Goal: Task Accomplishment & Management: Manage account settings

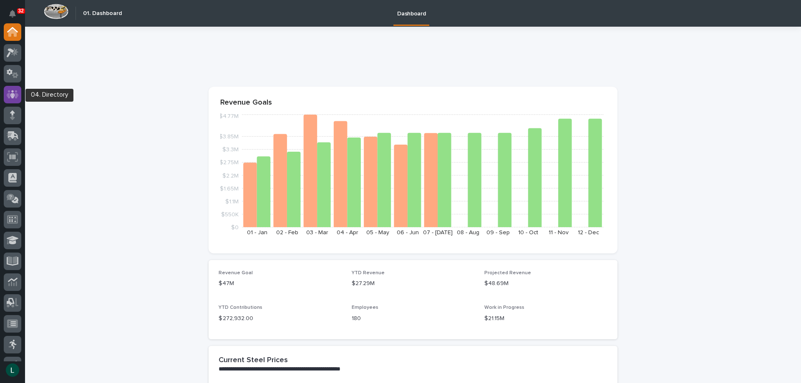
click at [14, 94] on icon at bounding box center [12, 94] width 5 height 8
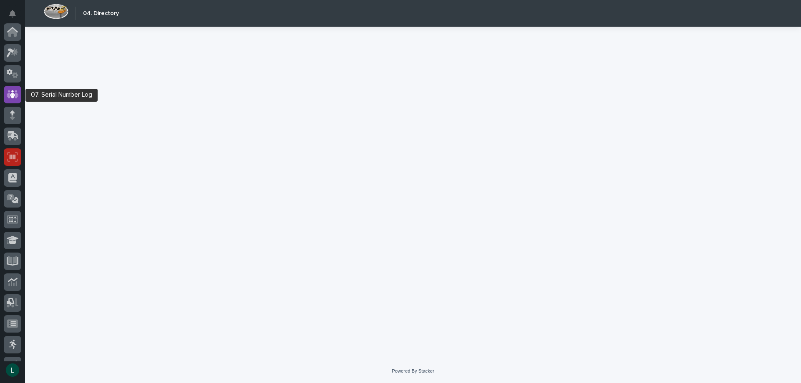
scroll to position [63, 0]
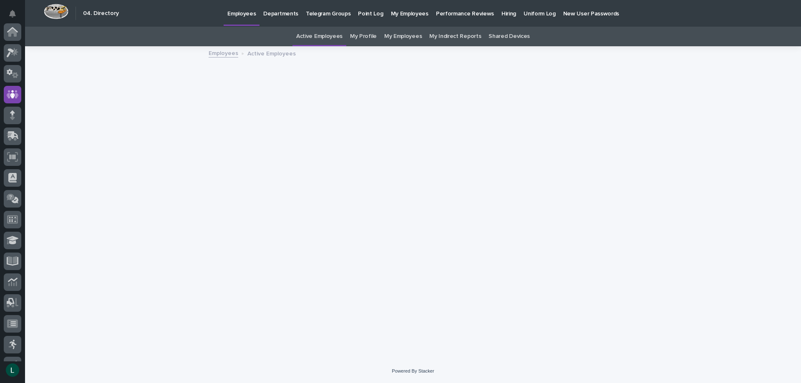
scroll to position [63, 0]
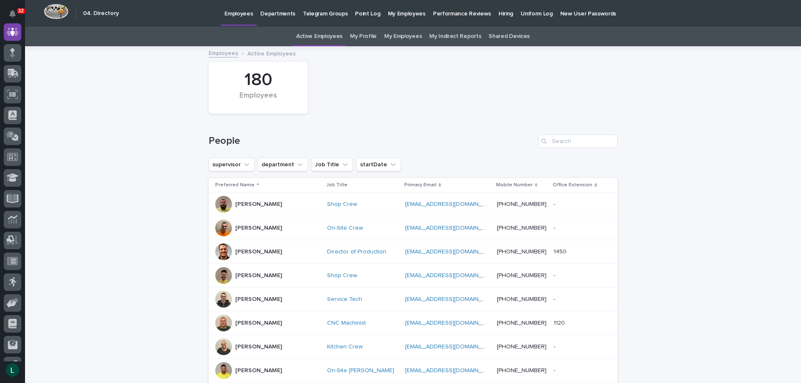
click at [270, 13] on p "Departments" at bounding box center [277, 9] width 35 height 18
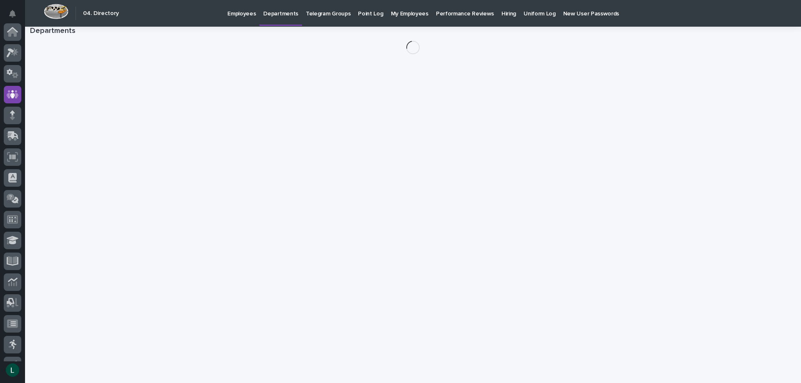
scroll to position [63, 0]
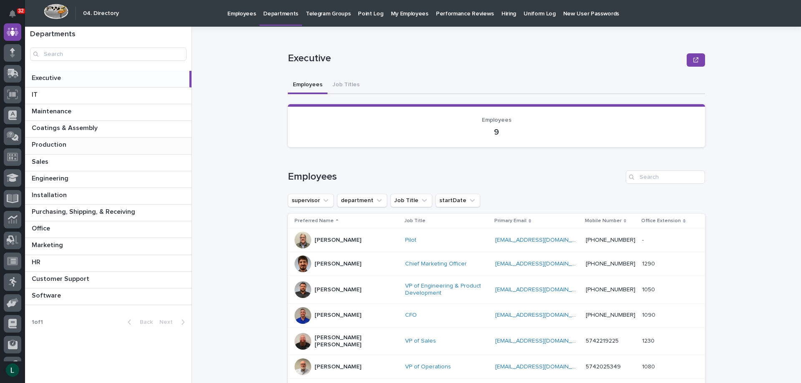
click at [126, 143] on p at bounding box center [110, 145] width 156 height 8
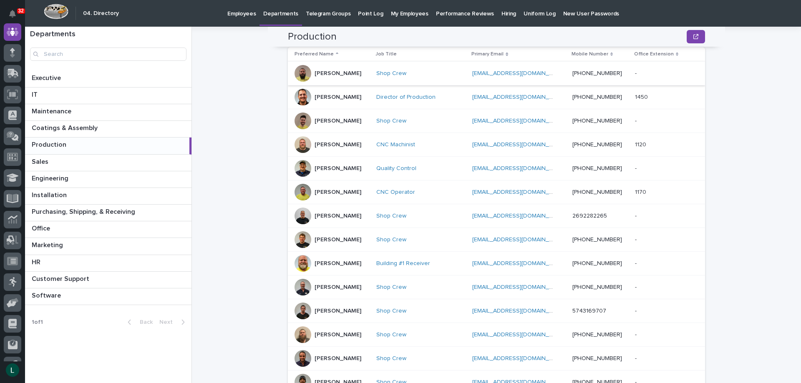
scroll to position [374, 0]
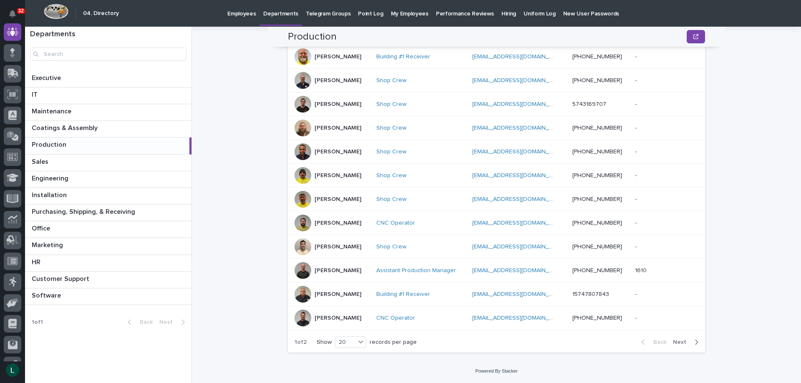
click at [695, 342] on icon "button" at bounding box center [697, 343] width 4 height 8
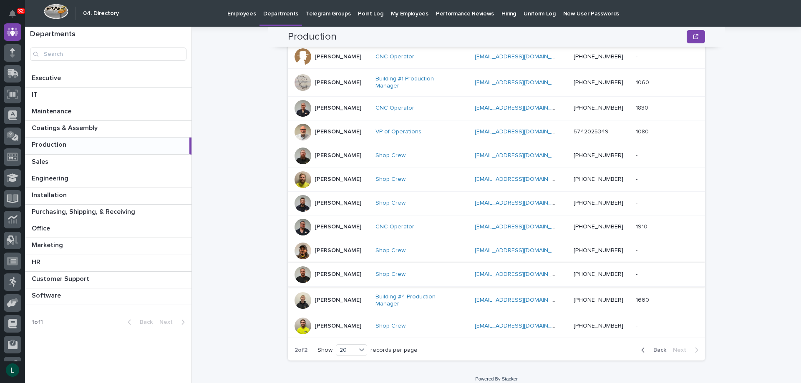
scroll to position [0, 0]
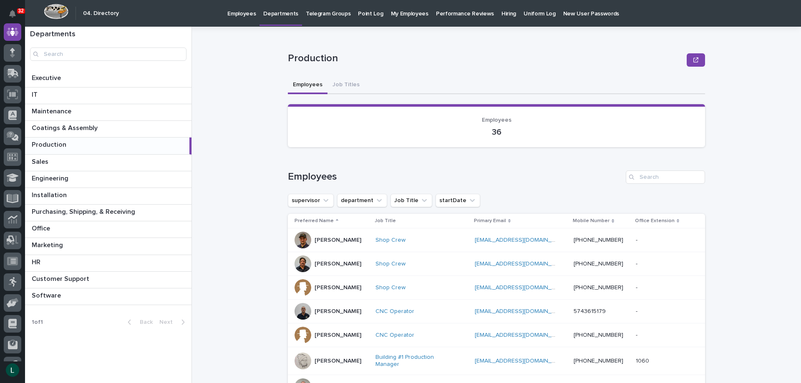
click at [334, 260] on div "[PERSON_NAME]" at bounding box center [338, 263] width 47 height 9
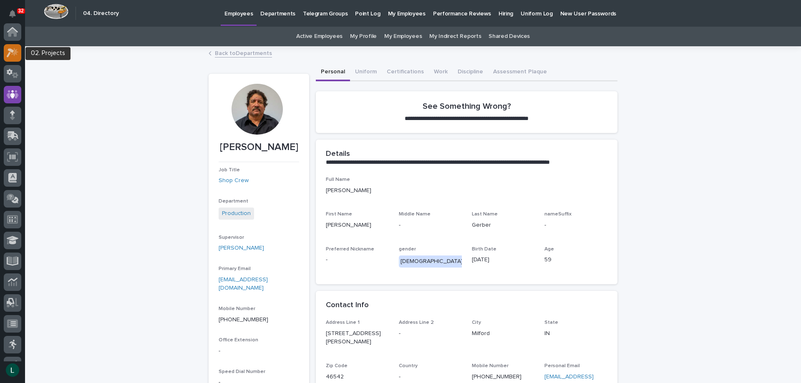
click at [14, 54] on icon at bounding box center [14, 52] width 7 height 8
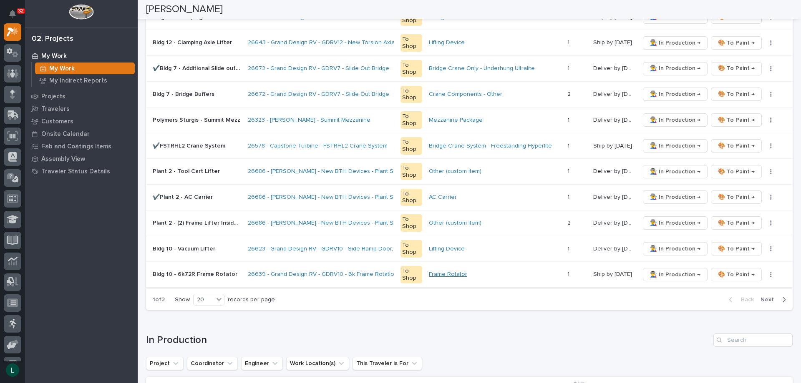
scroll to position [459, 0]
click at [207, 297] on div "20" at bounding box center [204, 299] width 20 height 9
click at [206, 329] on div "30" at bounding box center [209, 330] width 30 height 10
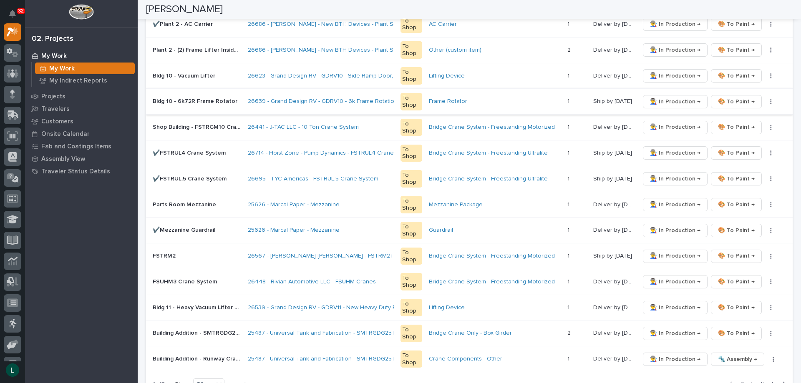
scroll to position [626, 0]
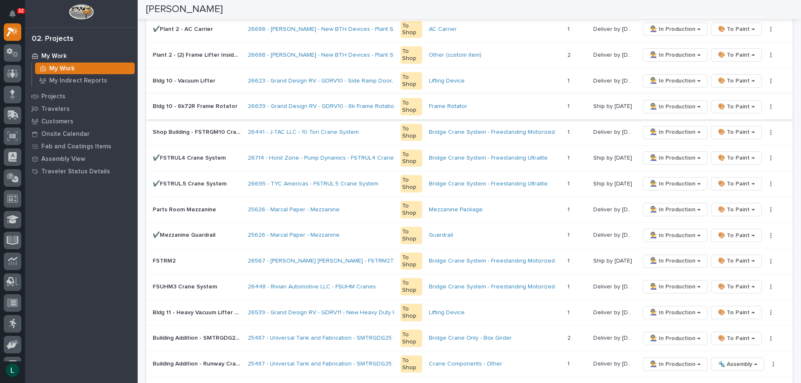
click at [670, 104] on span "👨‍🏭 In Production →" at bounding box center [675, 107] width 50 height 10
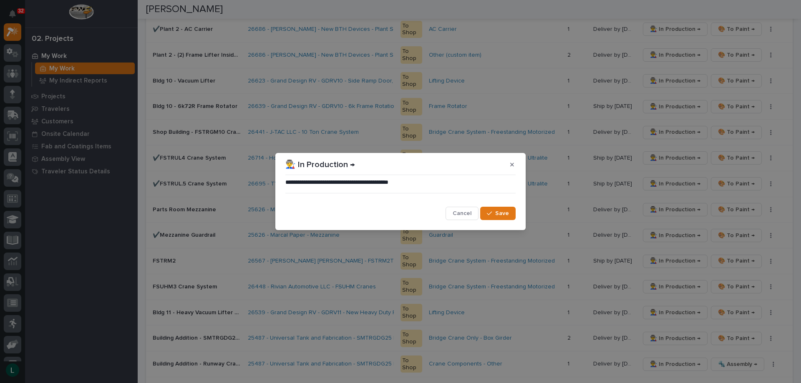
click at [495, 213] on div "button" at bounding box center [491, 214] width 8 height 6
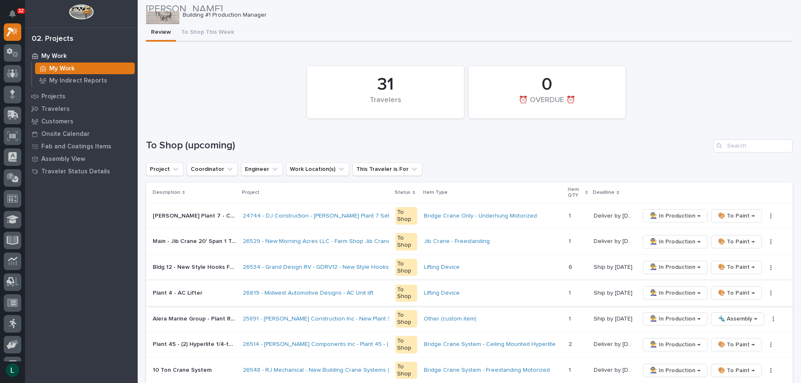
scroll to position [26, 0]
click at [11, 93] on icon at bounding box center [12, 95] width 5 height 10
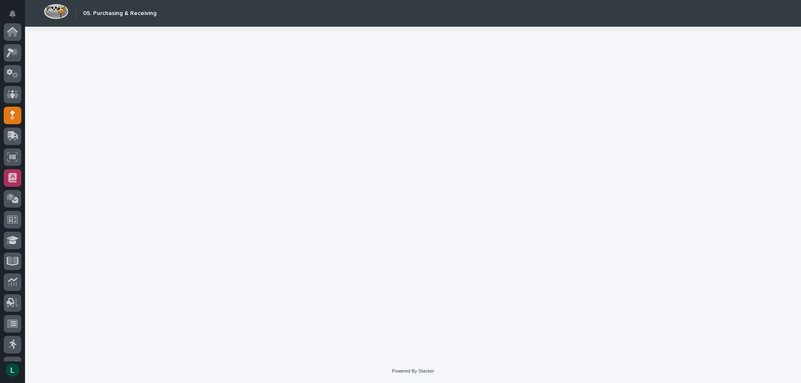
scroll to position [79, 0]
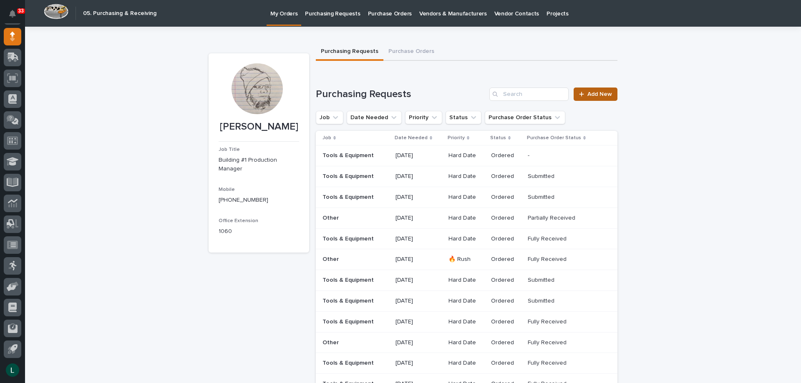
click at [589, 95] on span "Add New" at bounding box center [599, 94] width 25 height 6
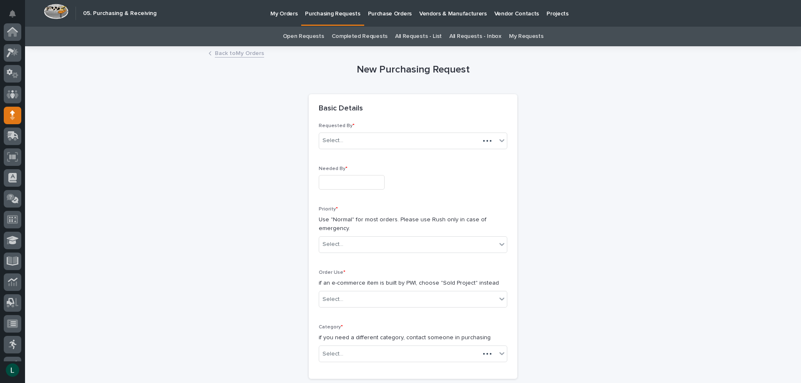
scroll to position [79, 0]
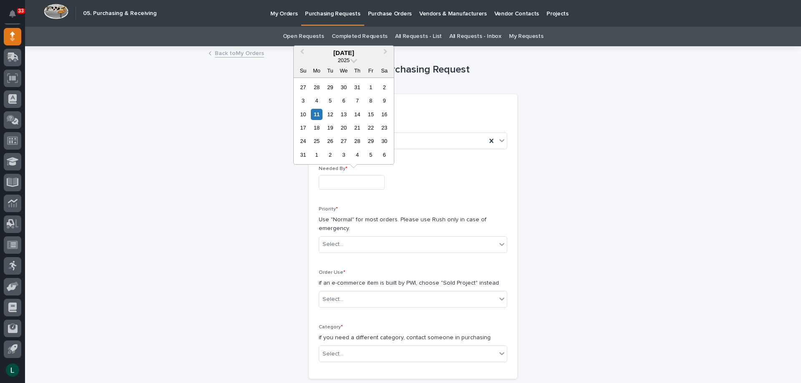
click at [358, 183] on input "text" at bounding box center [352, 182] width 66 height 15
click at [373, 115] on div "15" at bounding box center [370, 114] width 11 height 11
type input "**********"
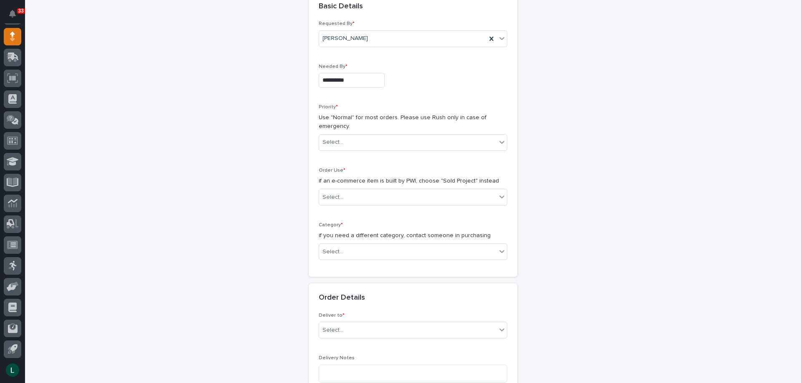
scroll to position [83, 0]
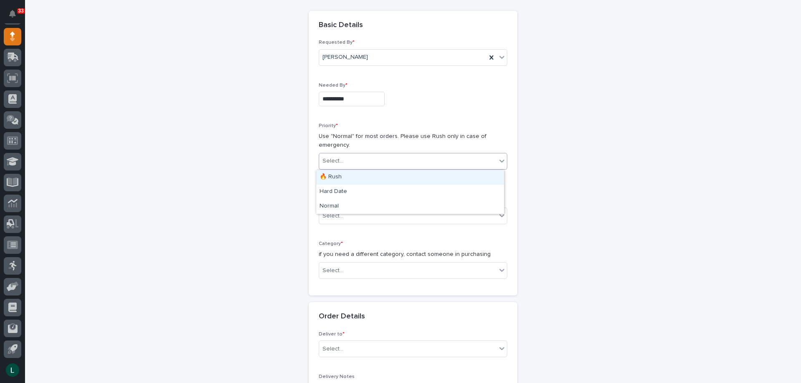
click at [380, 155] on div "Select..." at bounding box center [407, 161] width 177 height 14
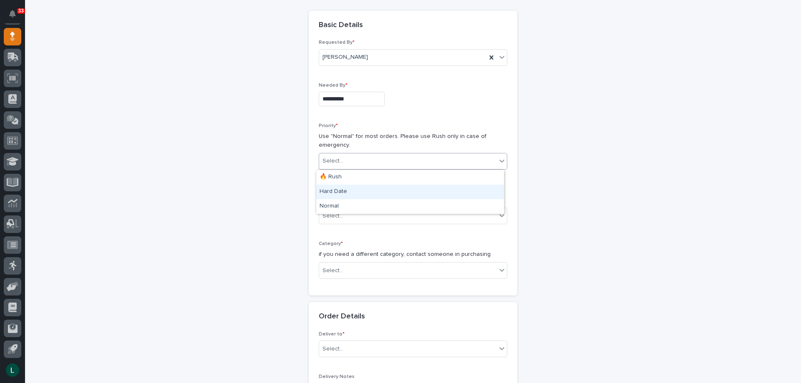
click at [370, 187] on div "Hard Date" at bounding box center [410, 192] width 188 height 15
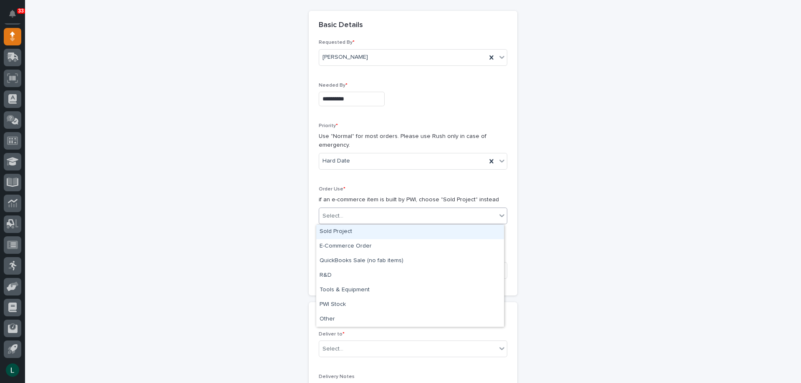
click at [365, 210] on div "Select..." at bounding box center [407, 216] width 177 height 14
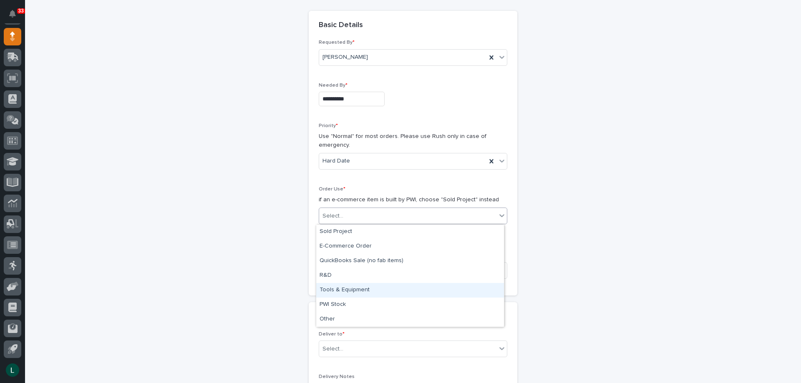
click at [352, 287] on div "Tools & Equipment" at bounding box center [410, 290] width 188 height 15
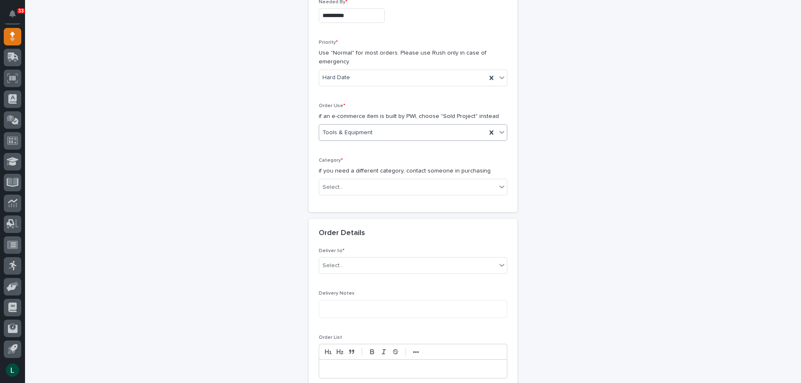
scroll to position [209, 0]
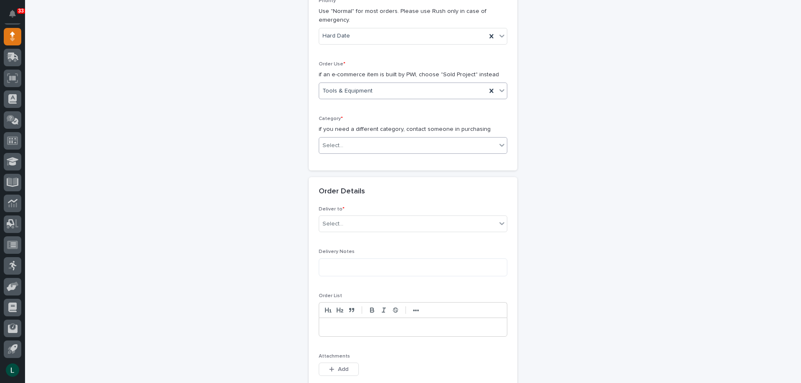
click at [373, 140] on div "Select..." at bounding box center [407, 146] width 177 height 14
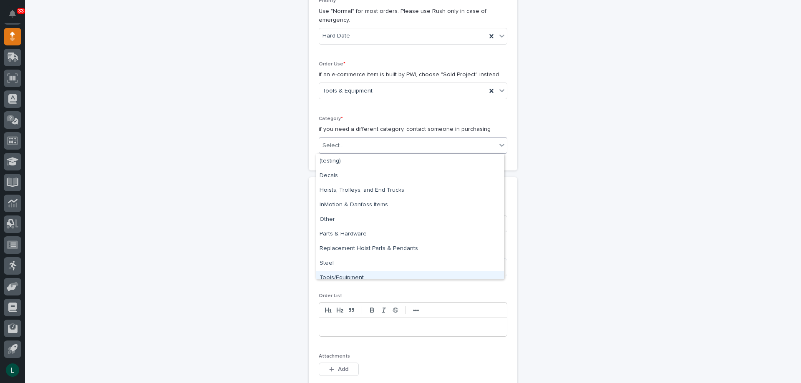
click at [388, 272] on div "Tools/Equipment" at bounding box center [410, 278] width 188 height 15
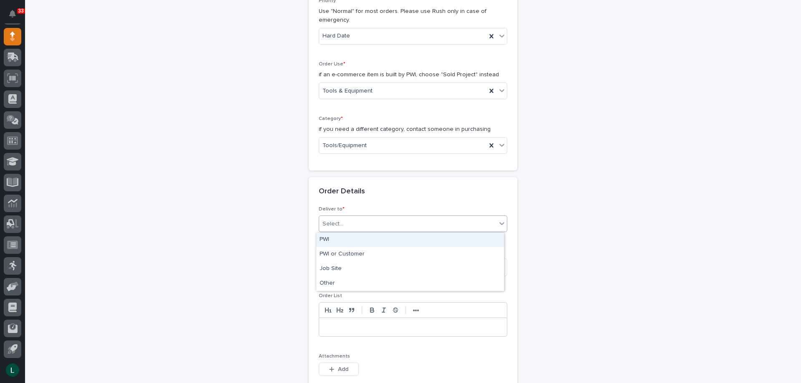
click at [390, 218] on div "Select..." at bounding box center [407, 224] width 177 height 14
click at [371, 235] on div "PWI" at bounding box center [410, 240] width 188 height 15
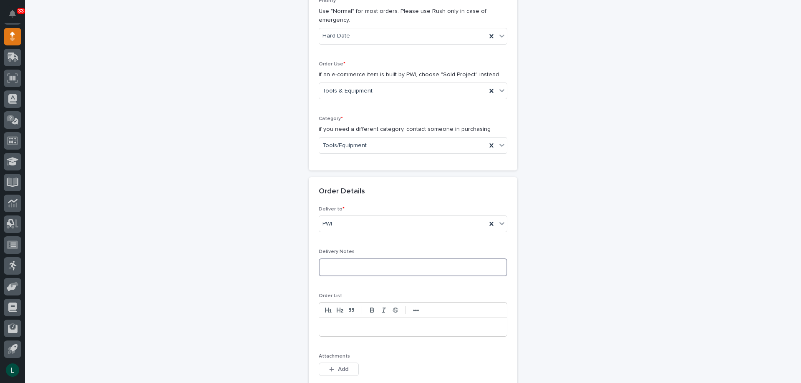
click at [371, 268] on textarea at bounding box center [413, 268] width 189 height 18
type textarea "*********"
click at [356, 329] on p at bounding box center [412, 327] width 175 height 8
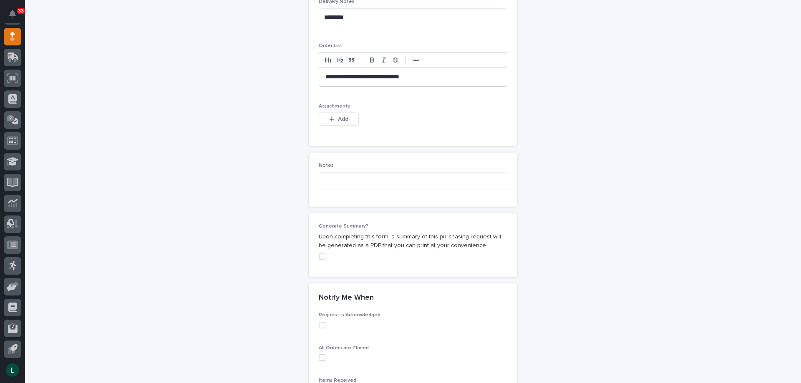
scroll to position [572, 0]
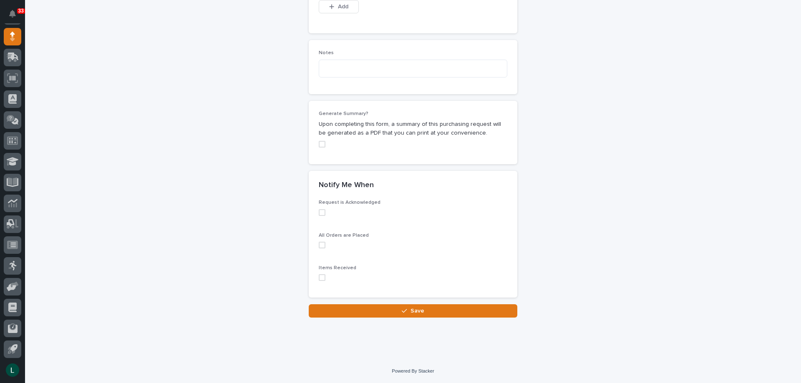
click at [321, 214] on span at bounding box center [322, 212] width 7 height 7
click at [320, 244] on span at bounding box center [322, 245] width 7 height 7
click at [320, 277] on span at bounding box center [322, 278] width 7 height 7
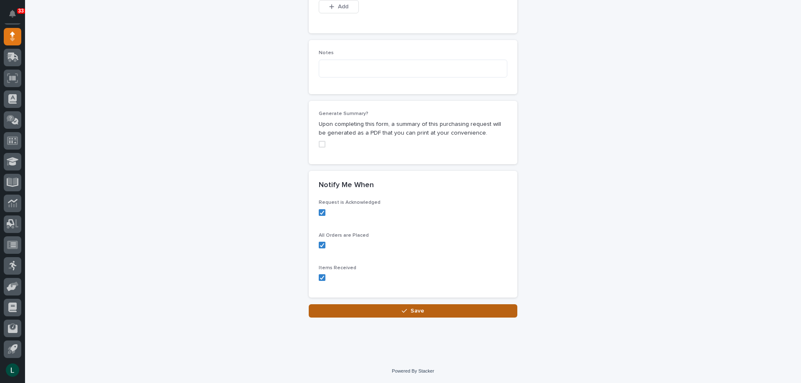
click at [402, 310] on icon "button" at bounding box center [404, 311] width 5 height 6
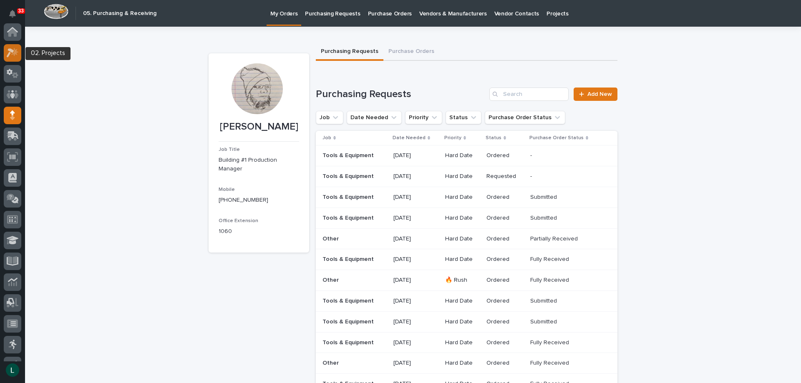
click at [16, 50] on icon at bounding box center [14, 52] width 7 height 8
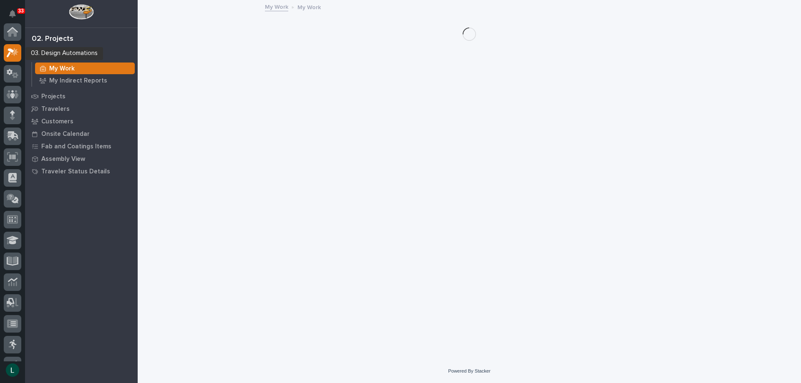
scroll to position [21, 0]
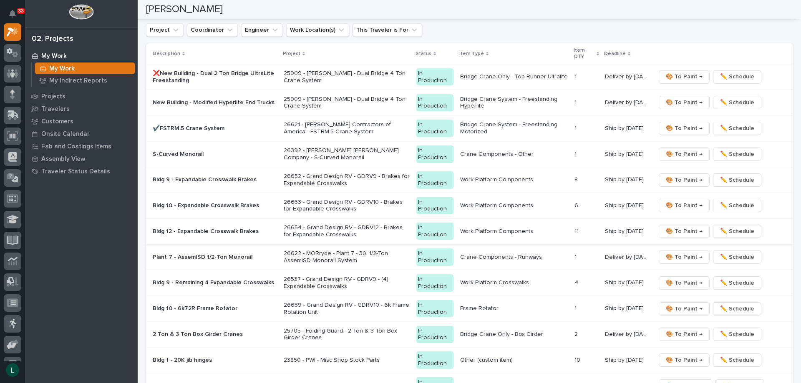
scroll to position [751, 0]
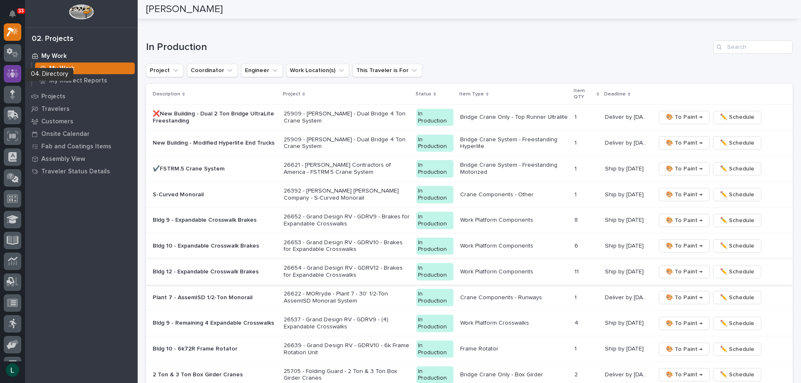
click at [11, 73] on icon at bounding box center [13, 74] width 12 height 10
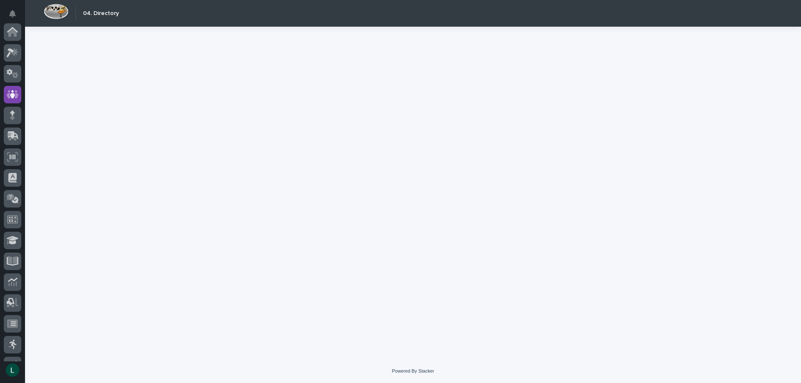
scroll to position [63, 0]
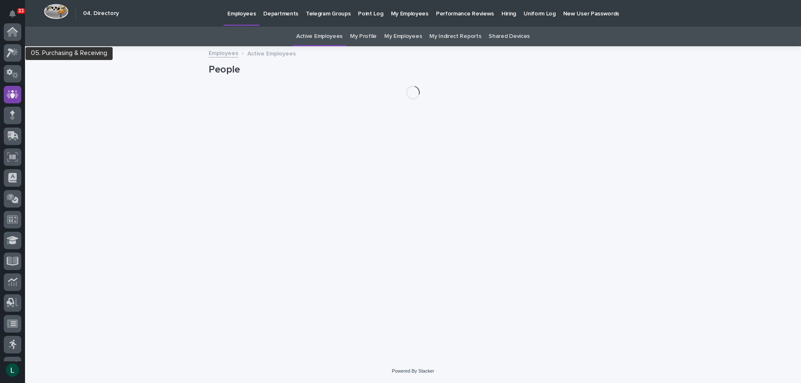
scroll to position [63, 0]
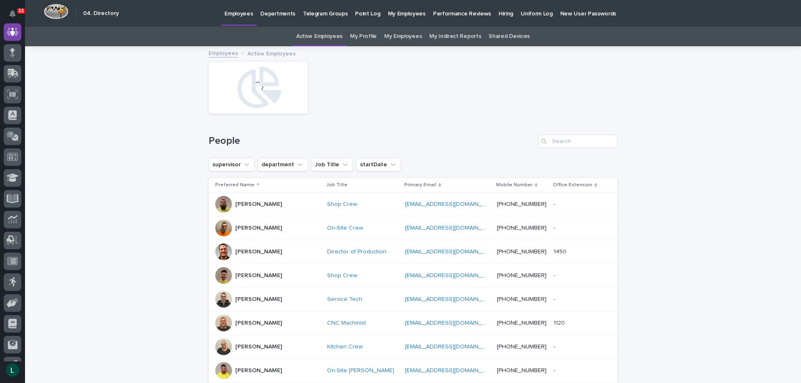
click at [276, 13] on p "Departments" at bounding box center [277, 9] width 35 height 18
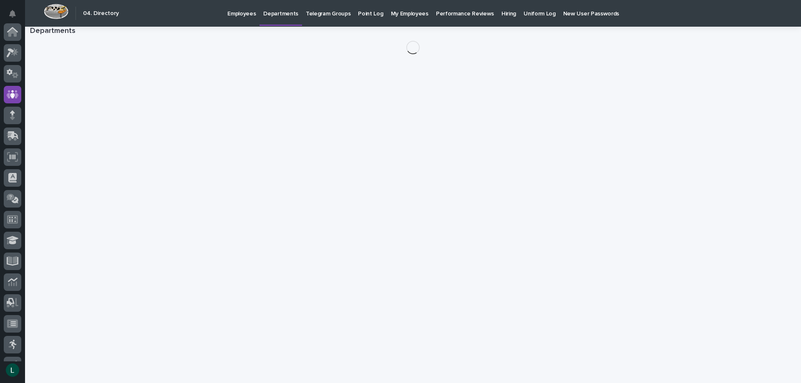
scroll to position [63, 0]
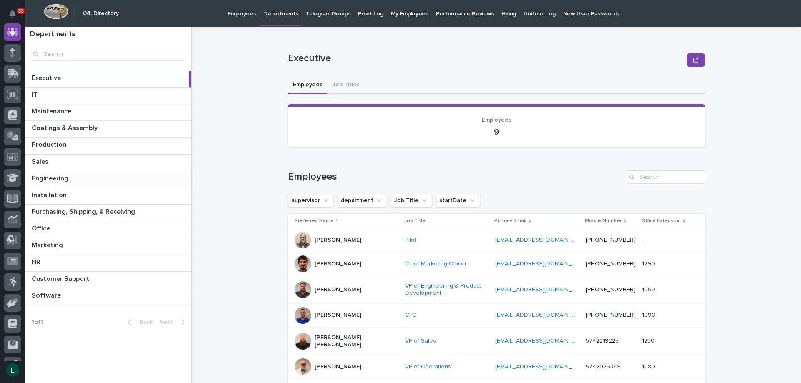
click at [108, 179] on p at bounding box center [110, 179] width 156 height 8
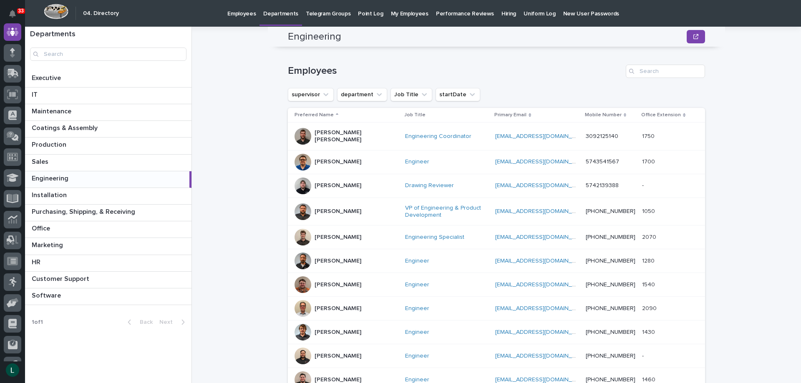
scroll to position [3, 0]
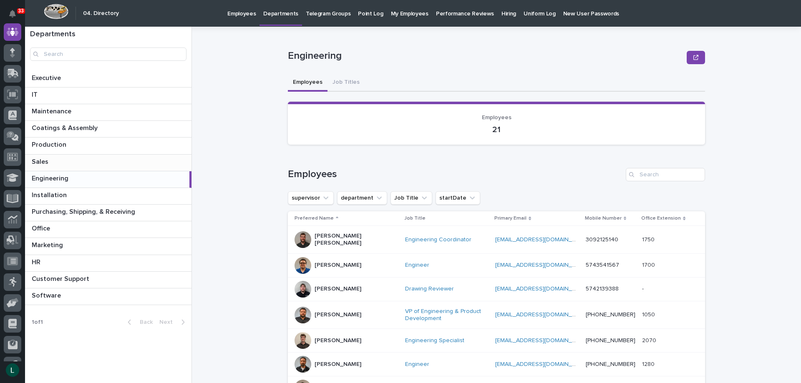
click at [150, 159] on p at bounding box center [110, 162] width 156 height 8
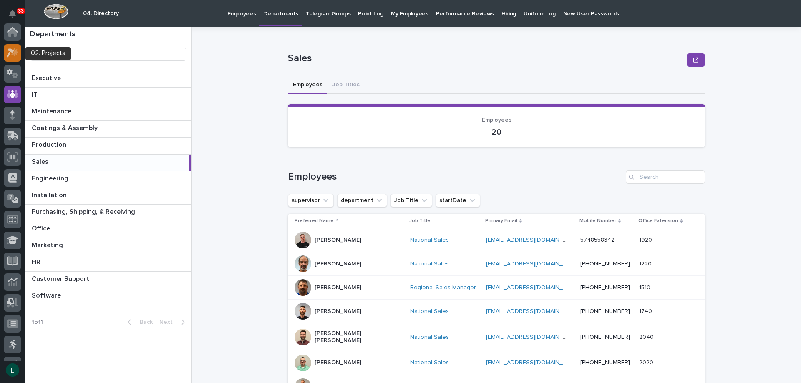
click at [14, 51] on icon at bounding box center [13, 53] width 12 height 10
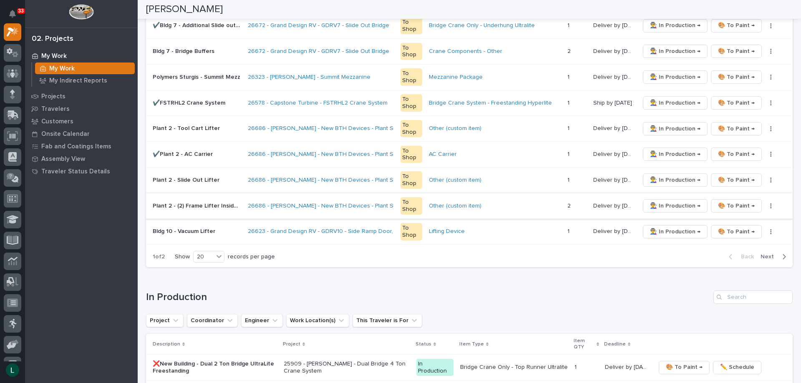
scroll to position [626, 0]
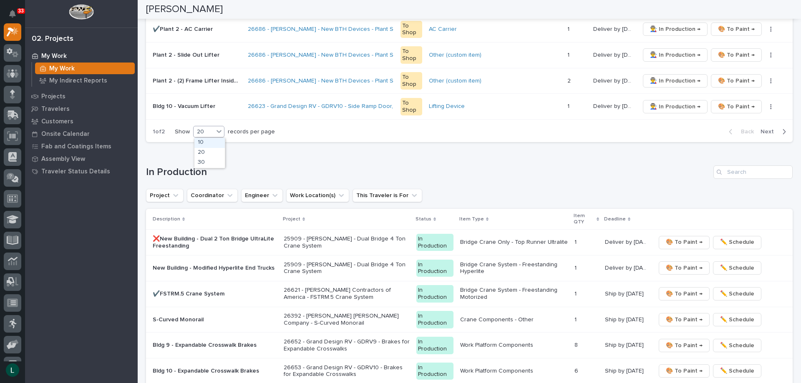
click at [203, 131] on div "20" at bounding box center [204, 132] width 20 height 9
drag, startPoint x: 209, startPoint y: 161, endPoint x: 214, endPoint y: 158, distance: 5.6
click at [210, 161] on div "30" at bounding box center [209, 163] width 30 height 10
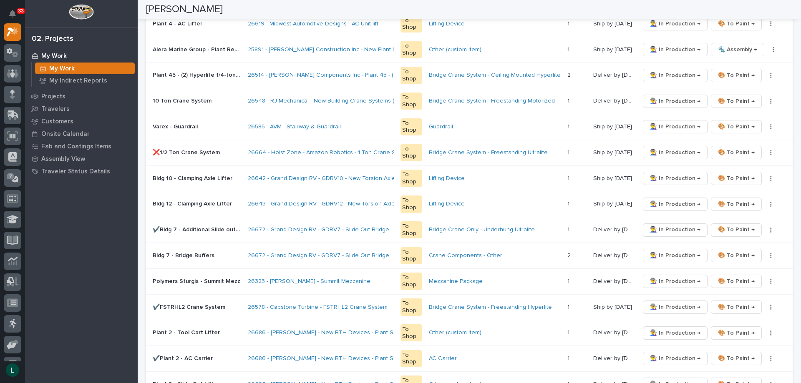
scroll to position [0, 0]
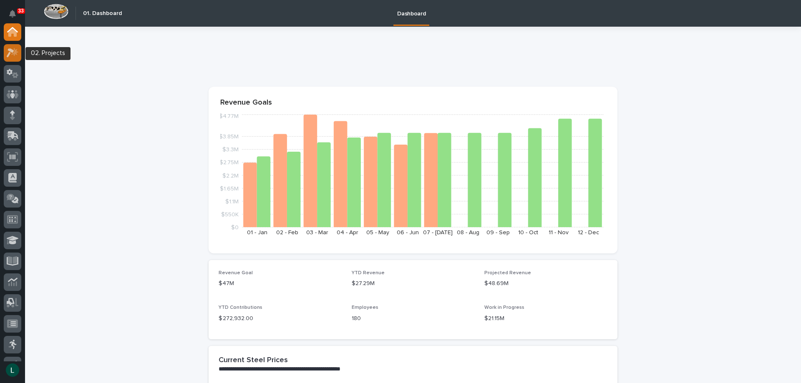
click at [16, 51] on icon at bounding box center [14, 52] width 7 height 8
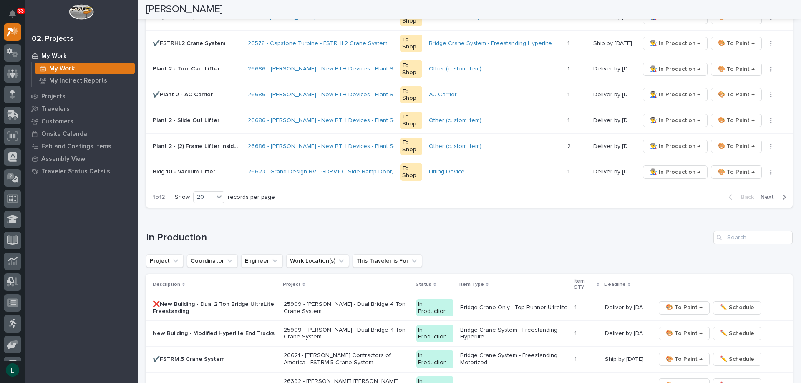
scroll to position [584, 0]
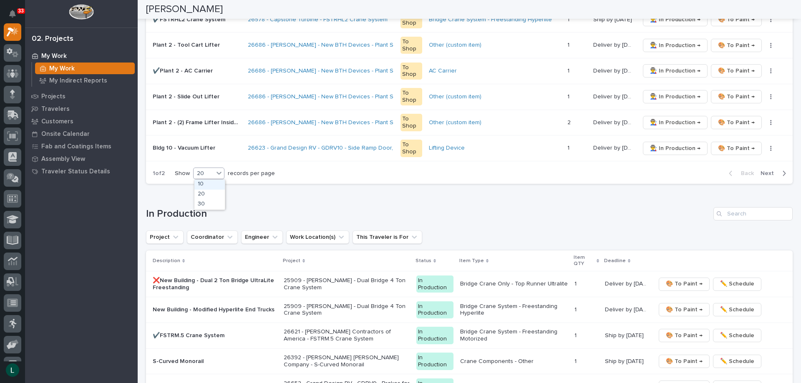
click at [206, 171] on div "20" at bounding box center [204, 173] width 20 height 9
click at [206, 203] on div "30" at bounding box center [209, 205] width 30 height 10
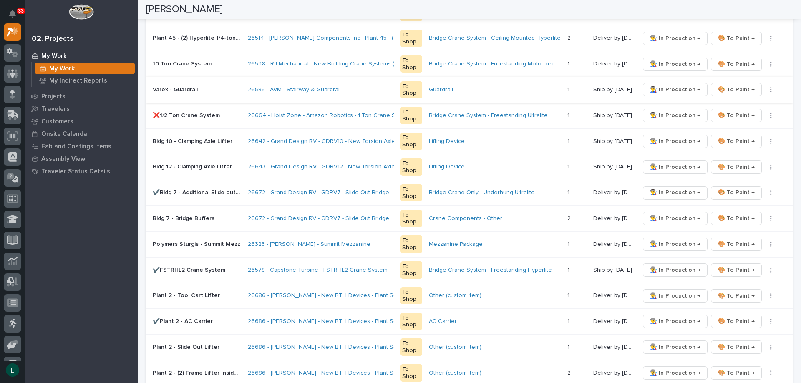
scroll to position [334, 0]
click at [660, 216] on span "👨‍🏭 In Production →" at bounding box center [675, 218] width 50 height 10
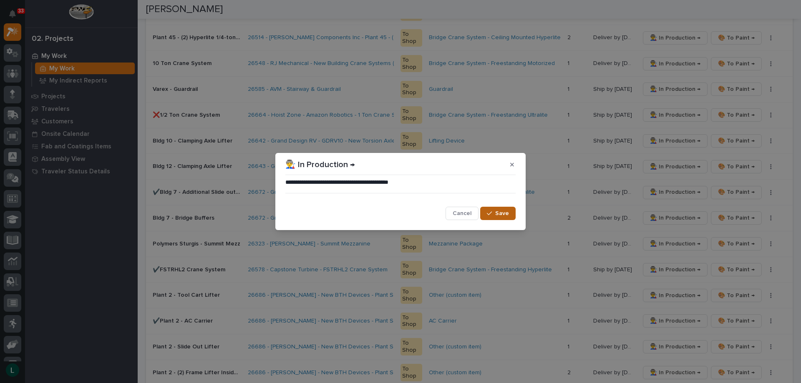
click at [501, 214] on span "Save" at bounding box center [502, 214] width 14 height 8
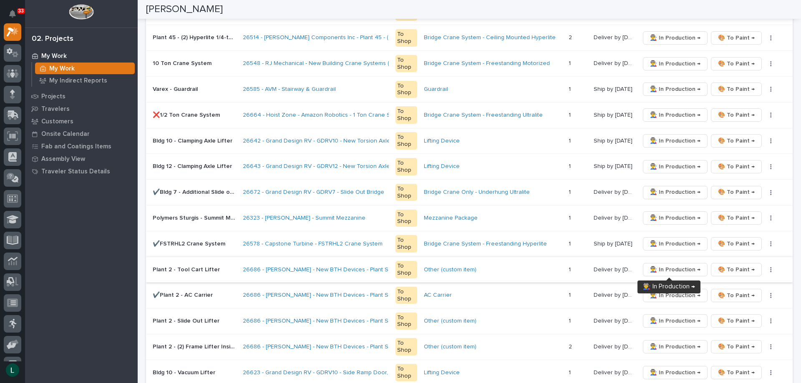
click at [670, 267] on span "👨‍🏭 In Production →" at bounding box center [675, 270] width 50 height 10
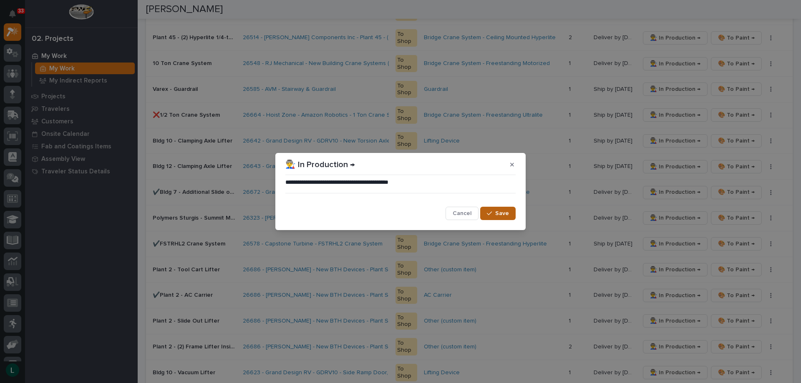
click at [500, 215] on span "Save" at bounding box center [502, 214] width 14 height 8
